Goal: Check status: Check status

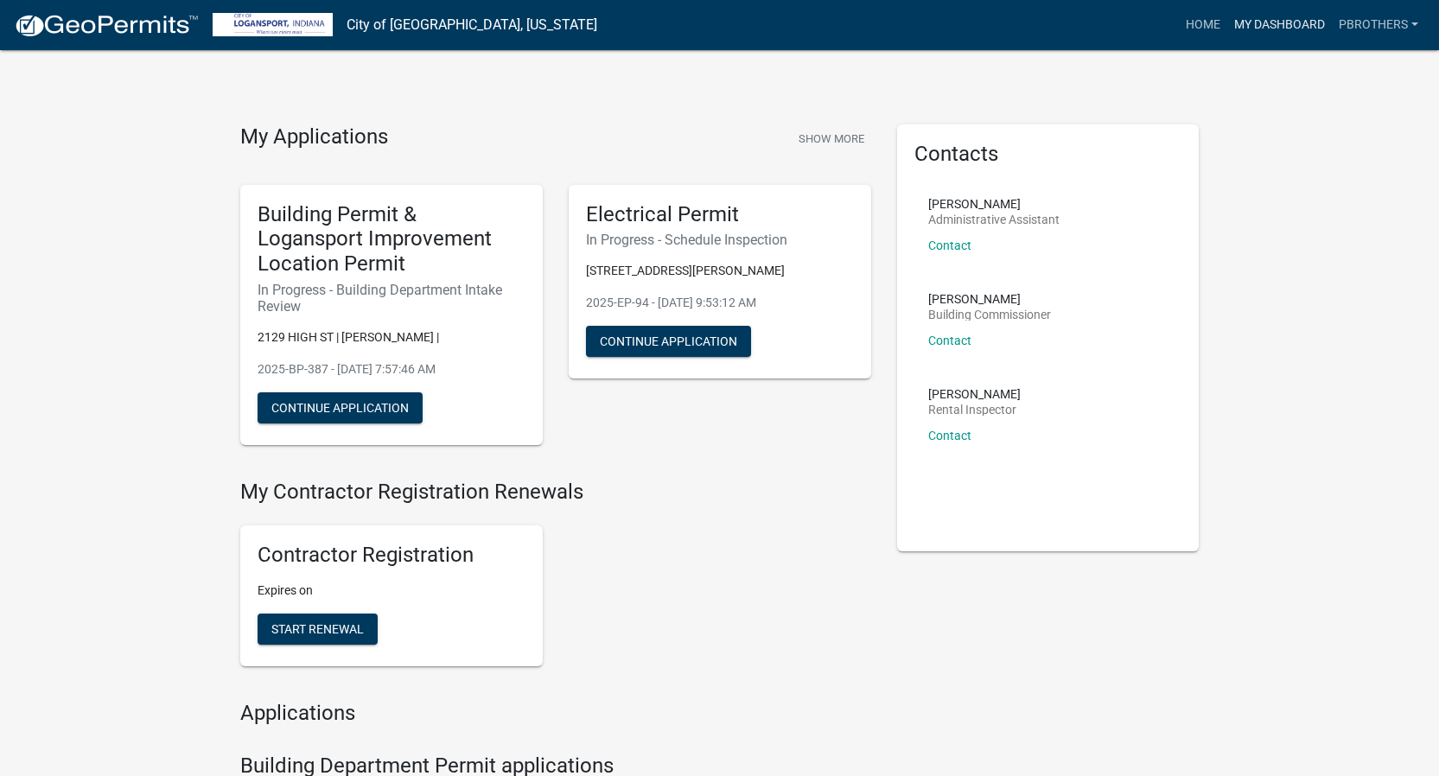
click at [1247, 22] on link "My Dashboard" at bounding box center [1279, 25] width 105 height 33
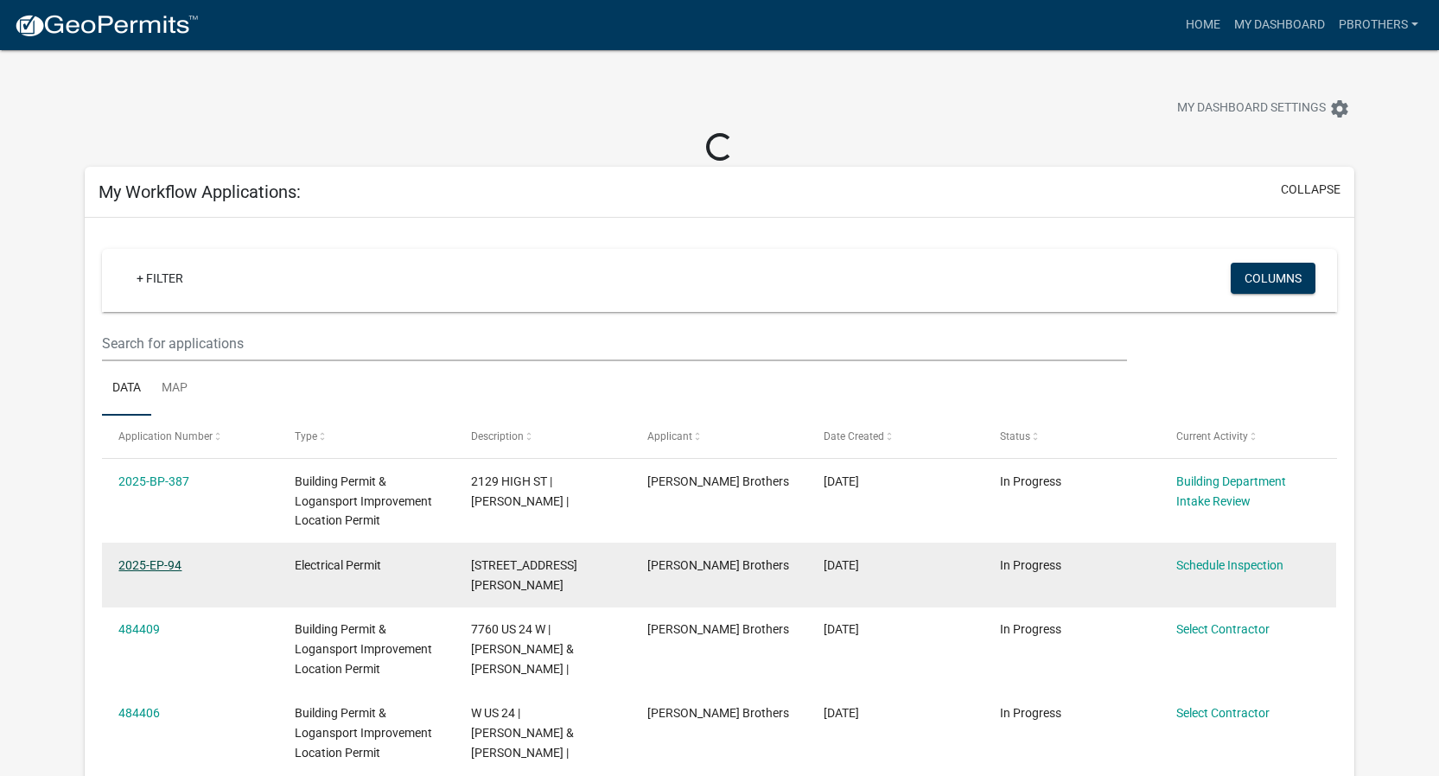
click at [143, 563] on link "2025-EP-94" at bounding box center [149, 565] width 63 height 14
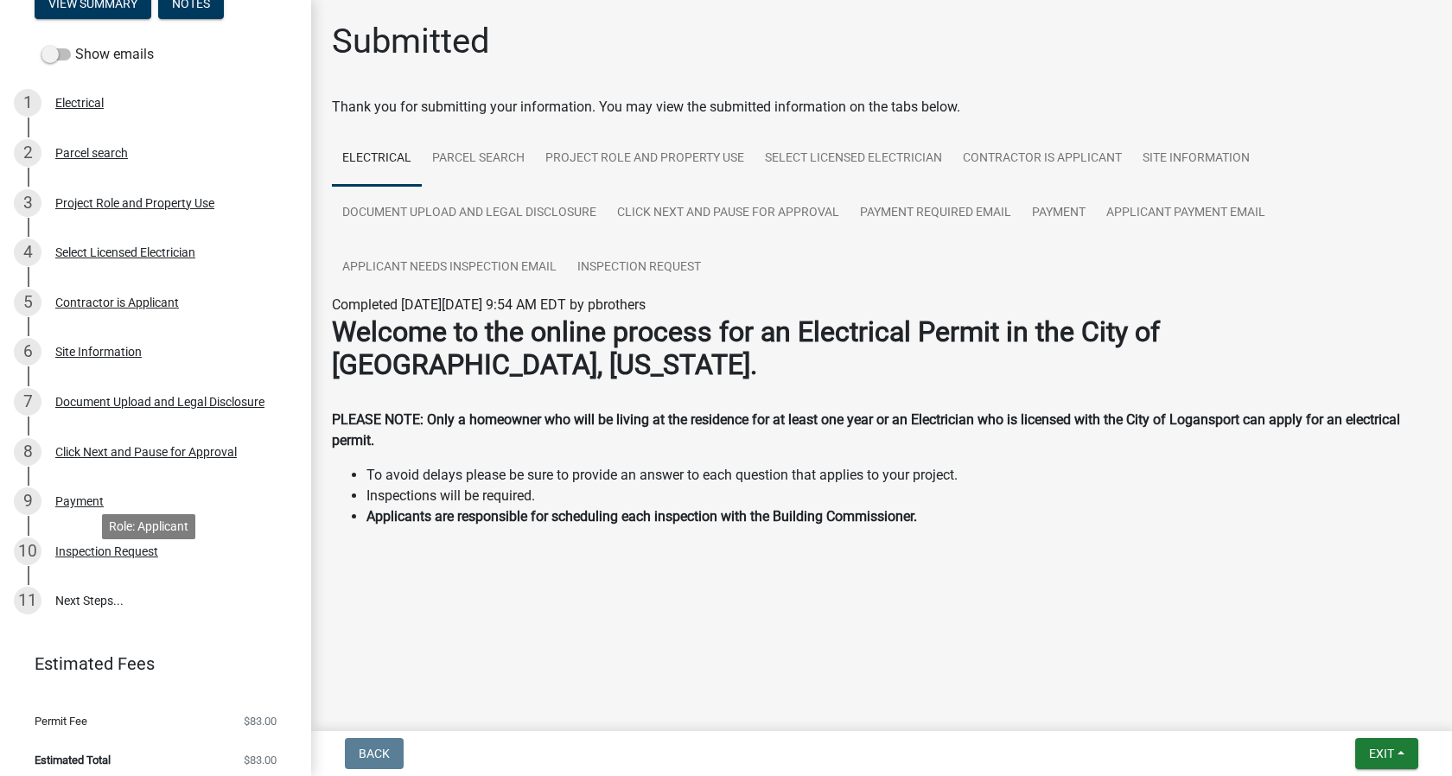
scroll to position [157, 0]
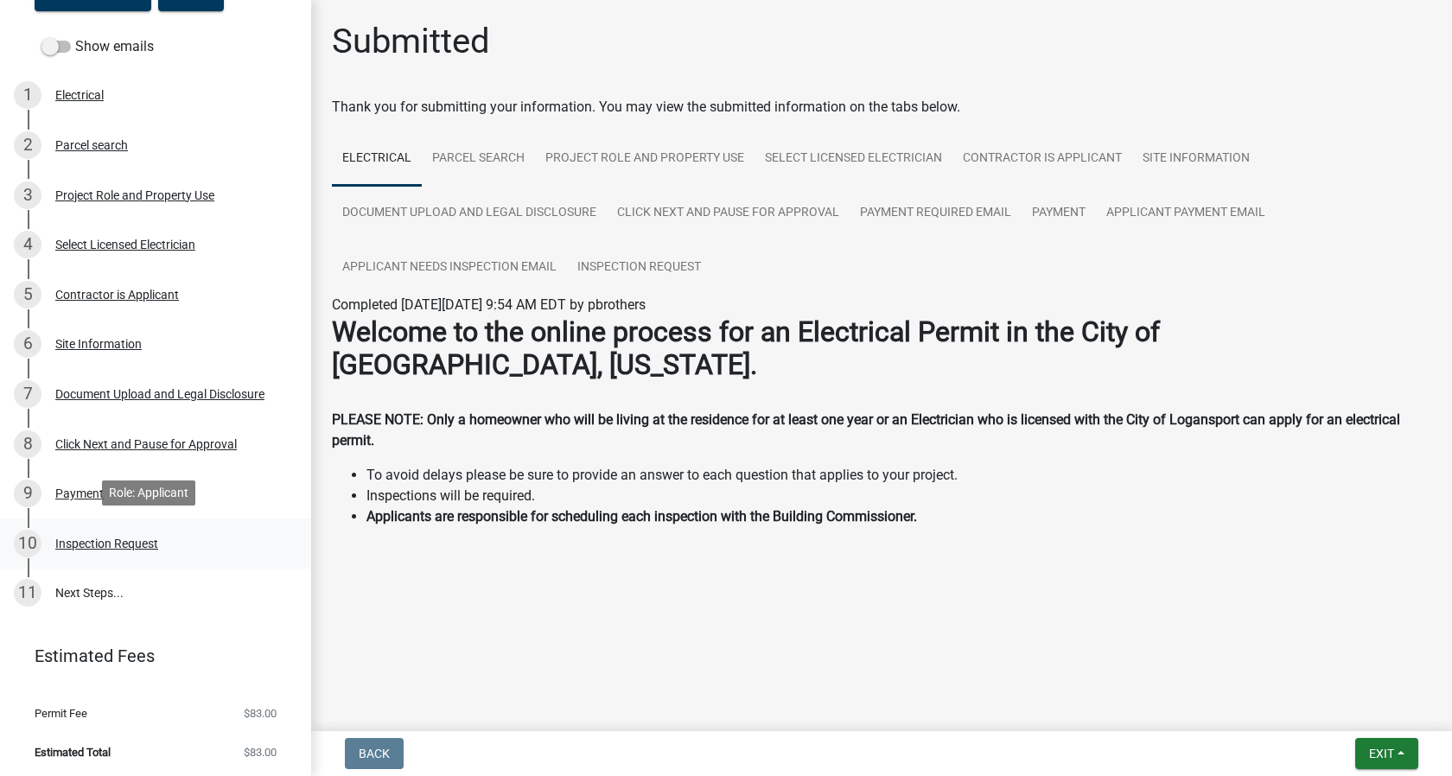
click at [111, 542] on div "Inspection Request" at bounding box center [106, 544] width 103 height 12
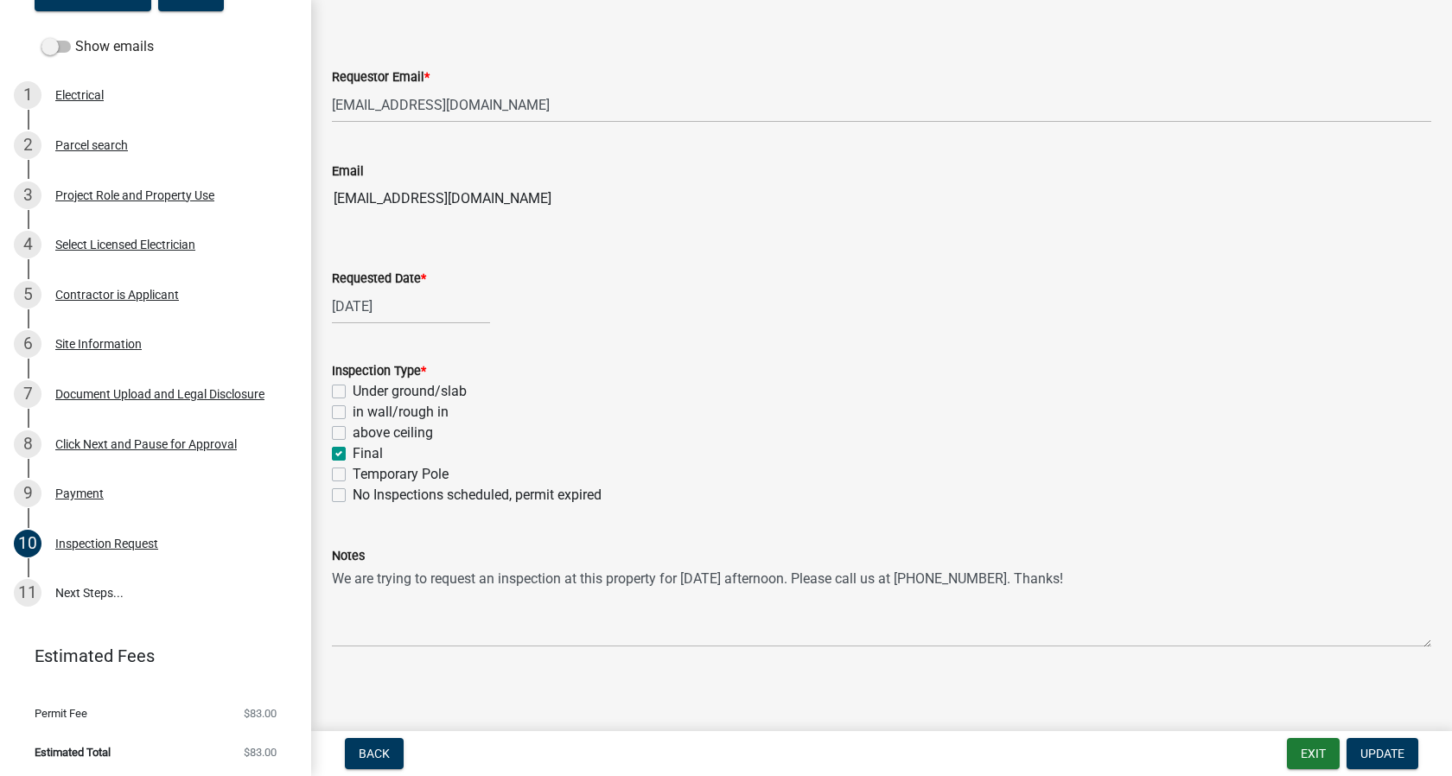
scroll to position [341, 0]
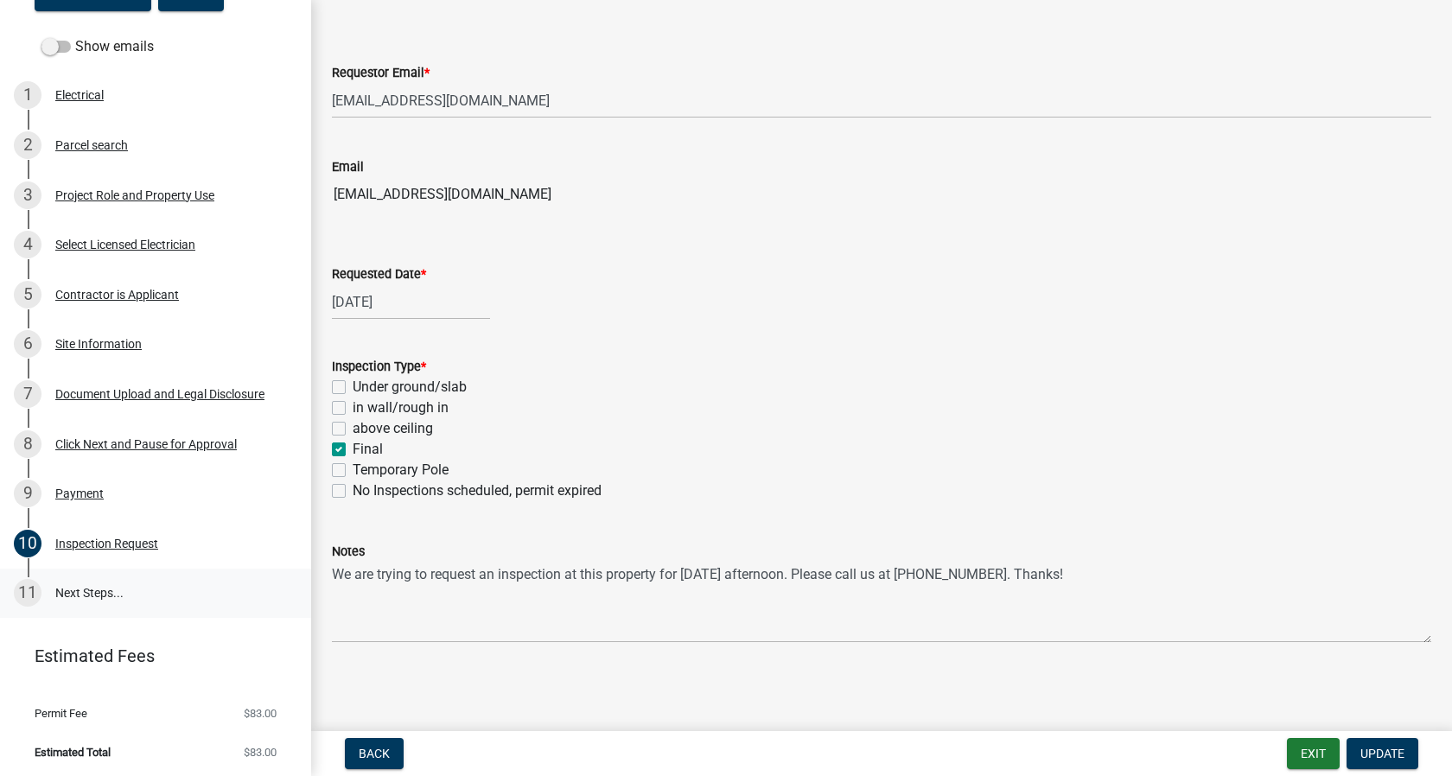
click at [129, 585] on link "11 Next Steps..." at bounding box center [155, 594] width 311 height 50
click at [146, 593] on link "11 Next Steps..." at bounding box center [155, 594] width 311 height 50
